Goal: Check status: Check status

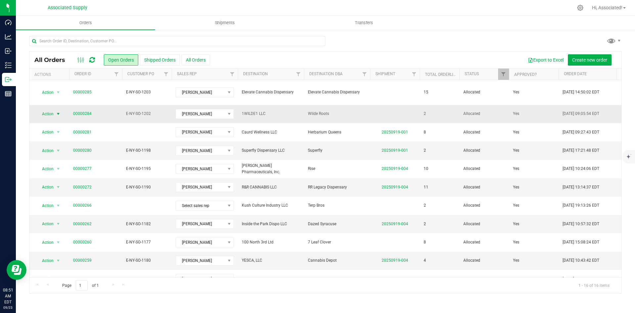
click at [58, 111] on span "select" at bounding box center [58, 113] width 5 height 5
click at [72, 193] on li "Print invoice" at bounding box center [61, 196] width 50 height 10
click at [284, 59] on div "Export to Excel Create new order" at bounding box center [413, 59] width 407 height 11
click at [197, 58] on button "All Orders" at bounding box center [196, 59] width 28 height 11
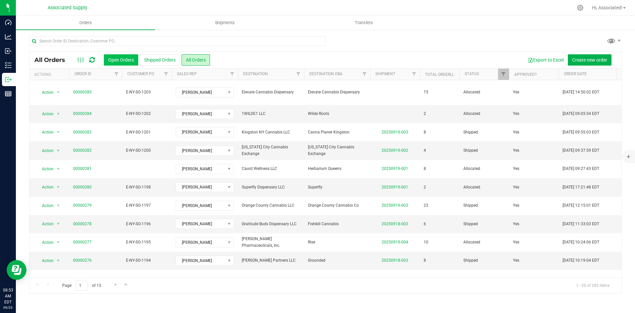
click at [121, 58] on button "Open Orders" at bounding box center [121, 59] width 34 height 11
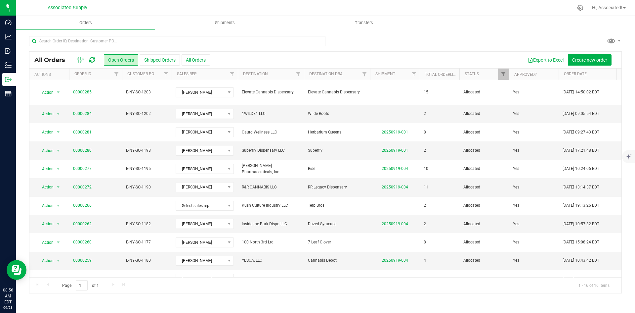
click at [406, 41] on div at bounding box center [325, 43] width 593 height 15
click at [121, 40] on input "text" at bounding box center [177, 41] width 296 height 10
paste input "00000260"
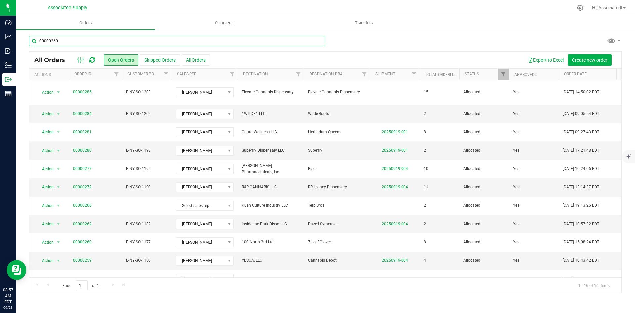
type input "00000260"
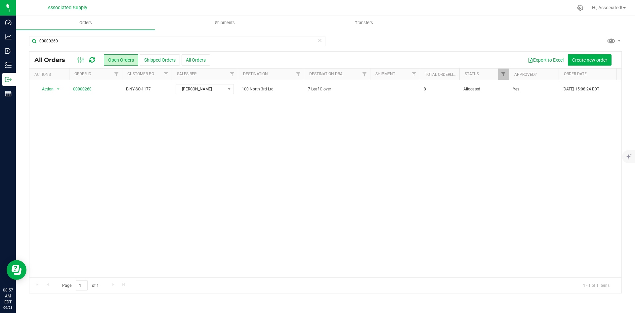
click at [131, 201] on div "Action Action Cancel order Clone order Edit order Mark as fully paid Order audi…" at bounding box center [325, 178] width 592 height 197
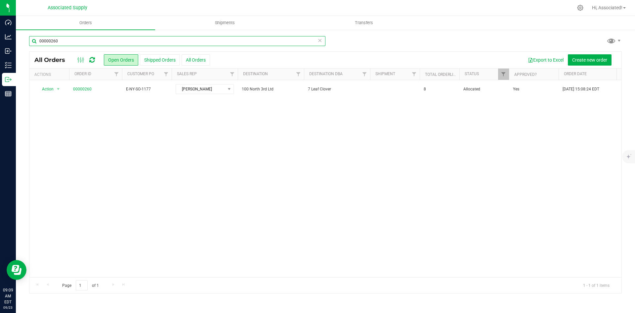
click at [57, 40] on input "00000260" at bounding box center [177, 41] width 296 height 10
